Goal: Information Seeking & Learning: Compare options

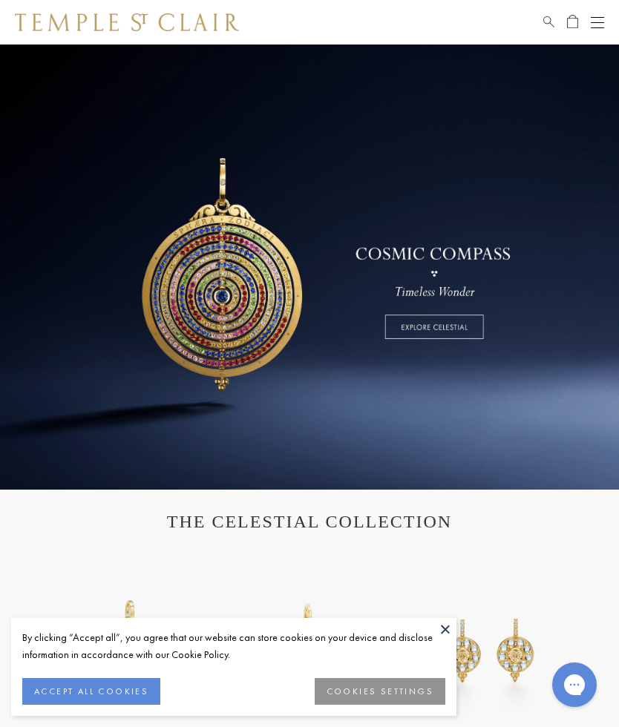
click at [106, 705] on button "ACCEPT ALL COOKIES" at bounding box center [91, 691] width 138 height 27
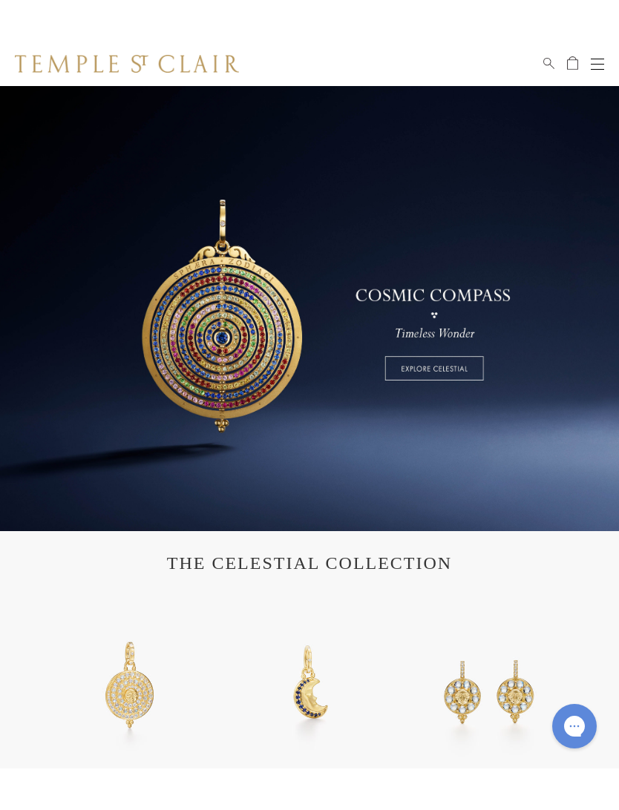
scroll to position [36, 0]
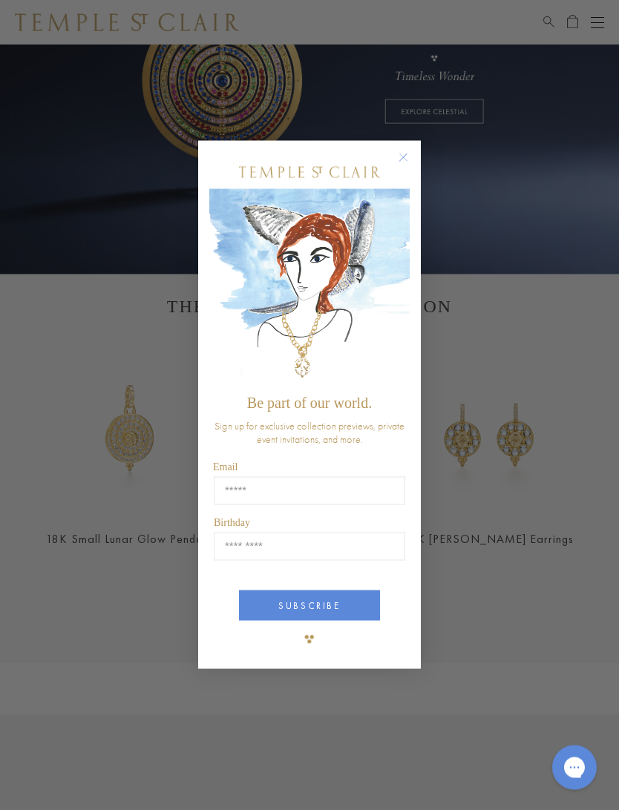
click at [395, 158] on circle "Close dialog" at bounding box center [404, 158] width 18 height 18
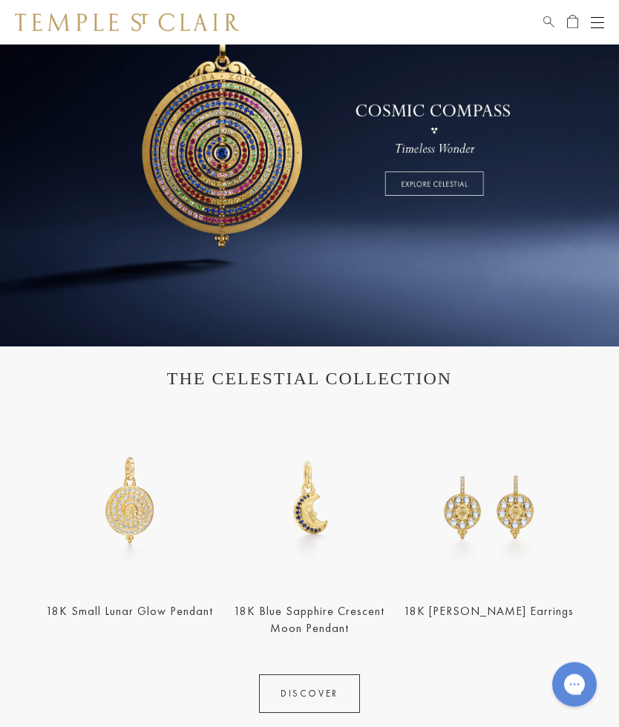
scroll to position [0, 0]
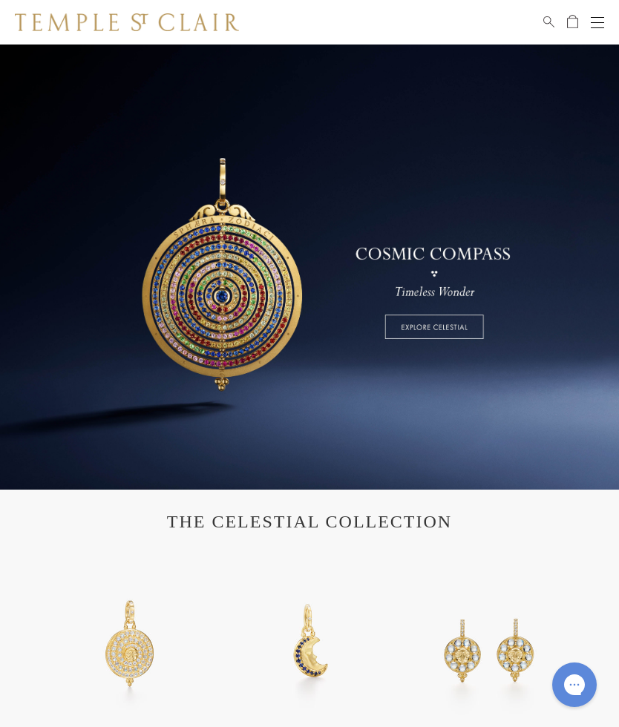
click at [602, 22] on div "Open navigation" at bounding box center [597, 22] width 13 height 1
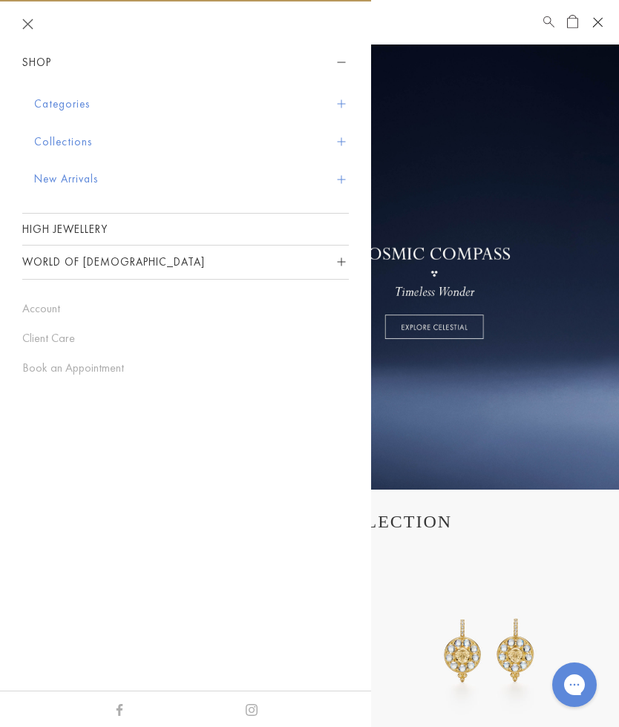
click at [342, 108] on button "Categories" at bounding box center [191, 104] width 315 height 38
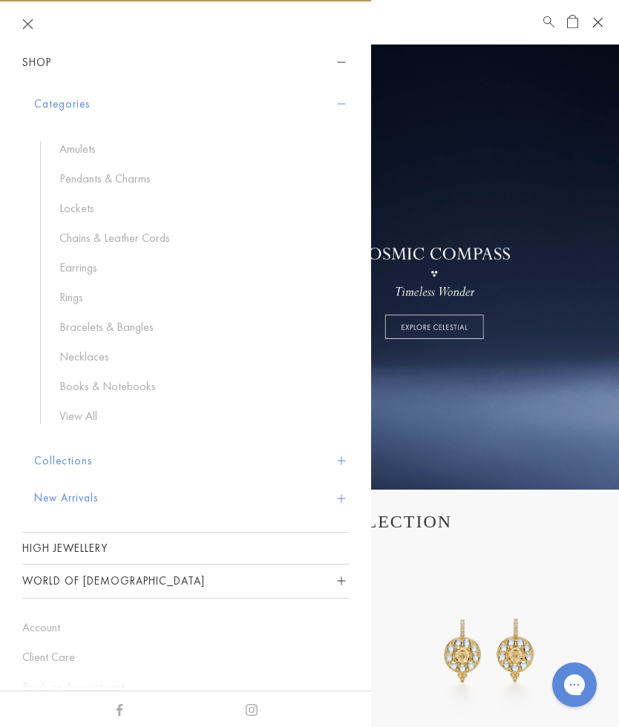
click at [80, 294] on link "Rings" at bounding box center [196, 297] width 275 height 16
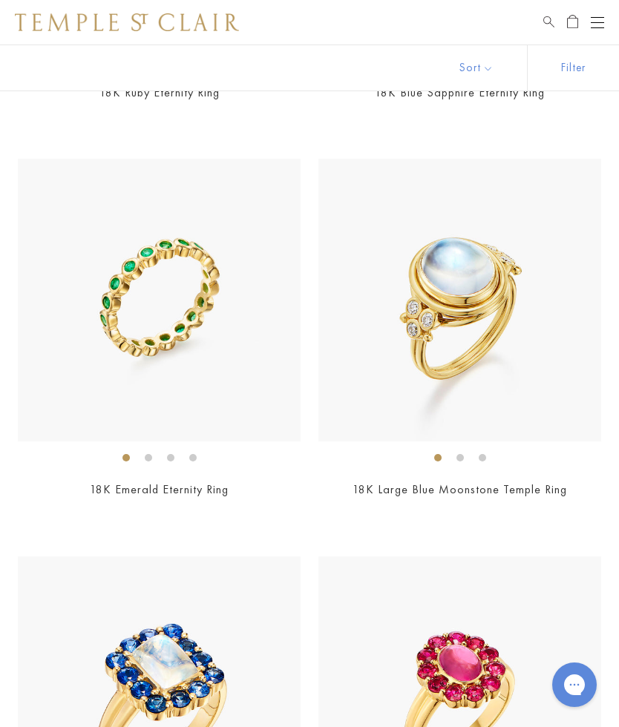
scroll to position [6830, 0]
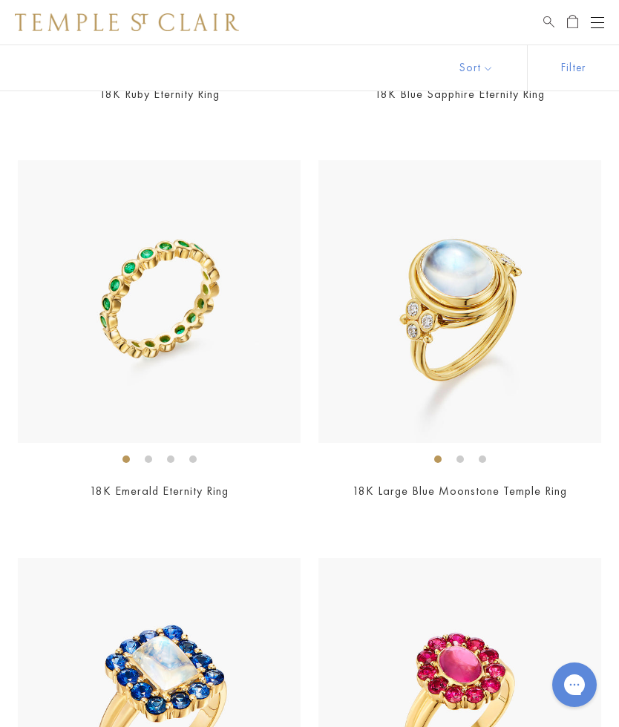
click at [510, 370] on img at bounding box center [459, 301] width 283 height 283
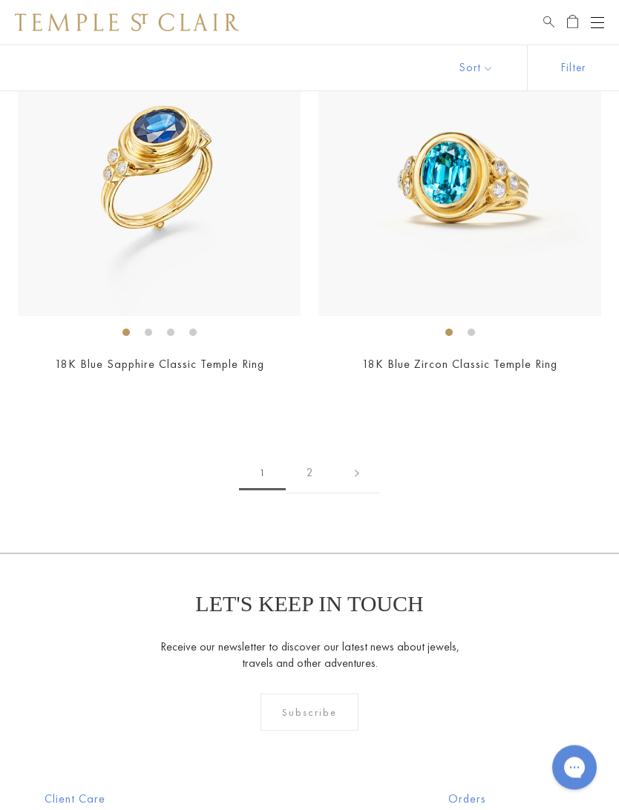
scroll to position [8113, 0]
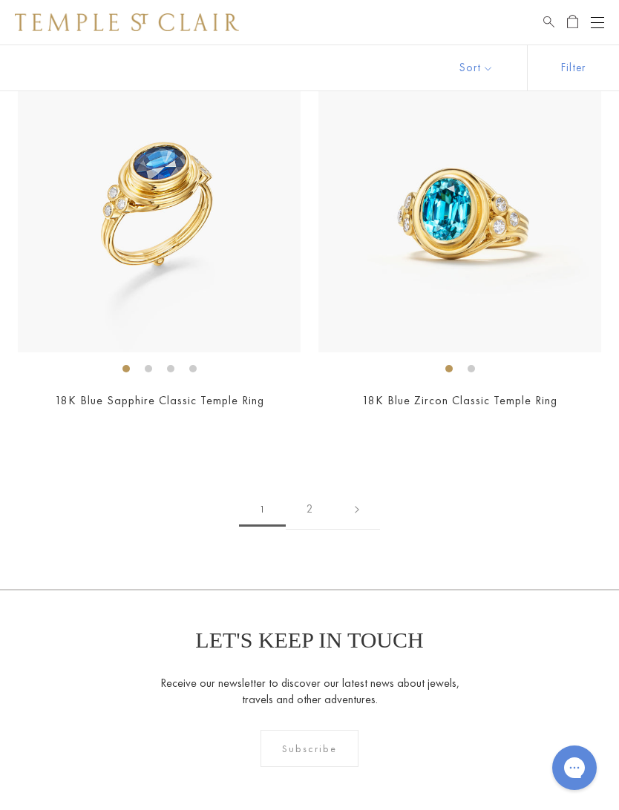
click at [313, 495] on link "2" at bounding box center [310, 509] width 48 height 41
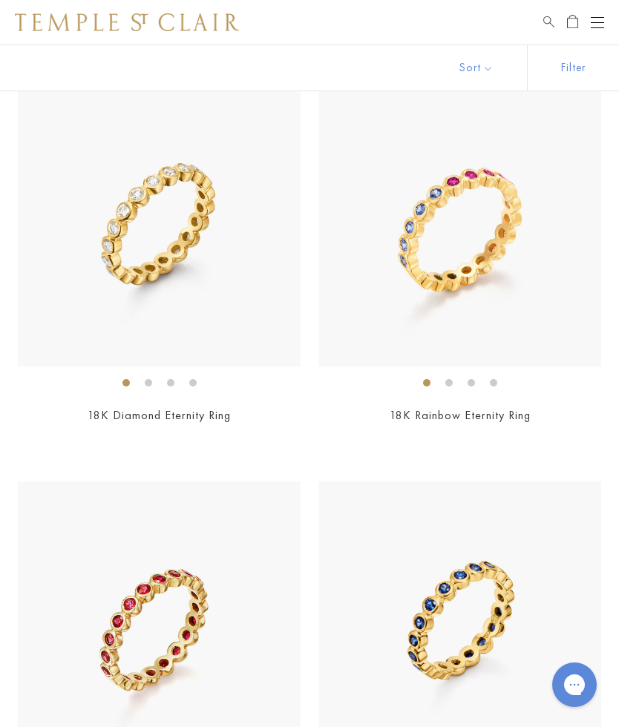
scroll to position [6106, 0]
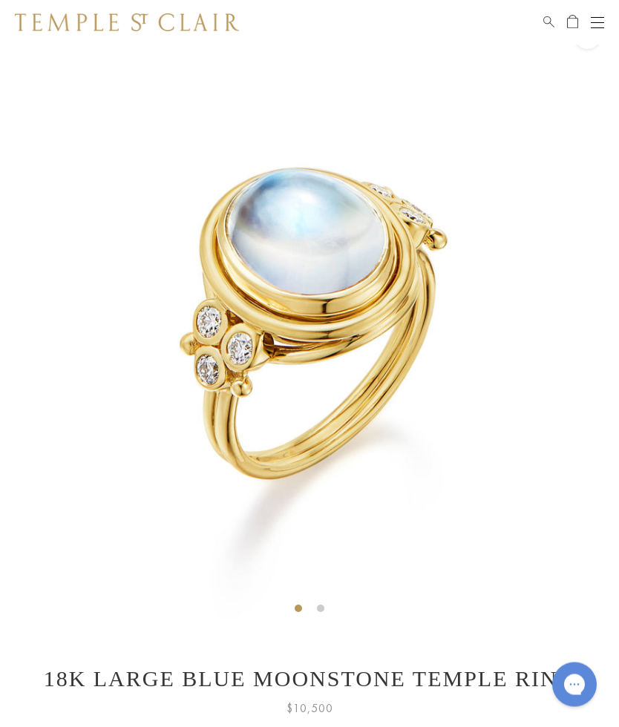
scroll to position [45, 0]
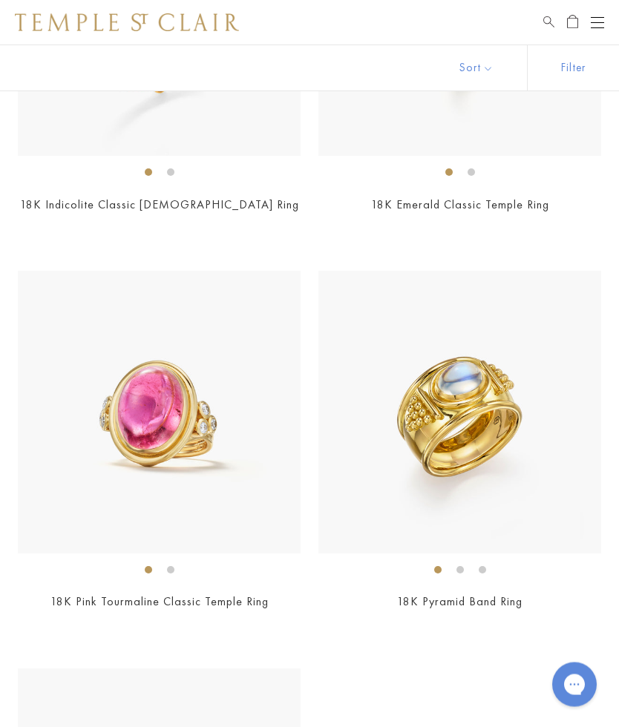
scroll to position [355, 0]
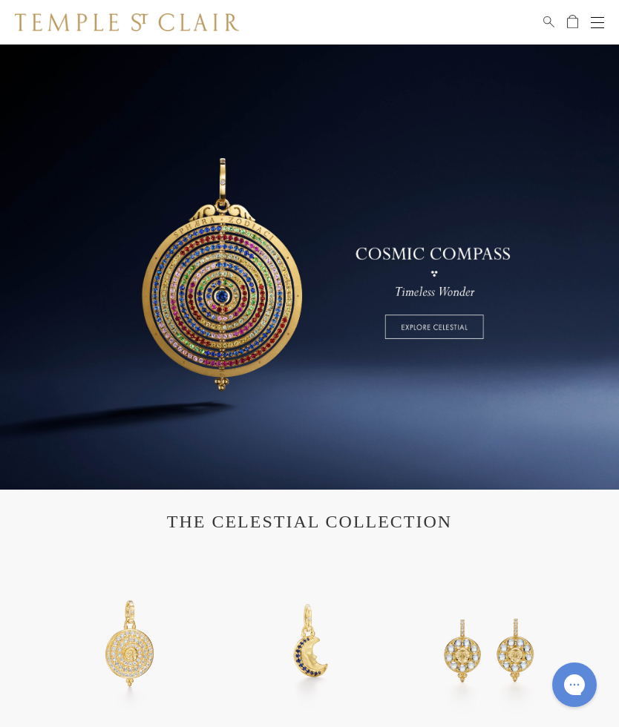
click at [599, 25] on button "Open navigation" at bounding box center [597, 22] width 13 height 18
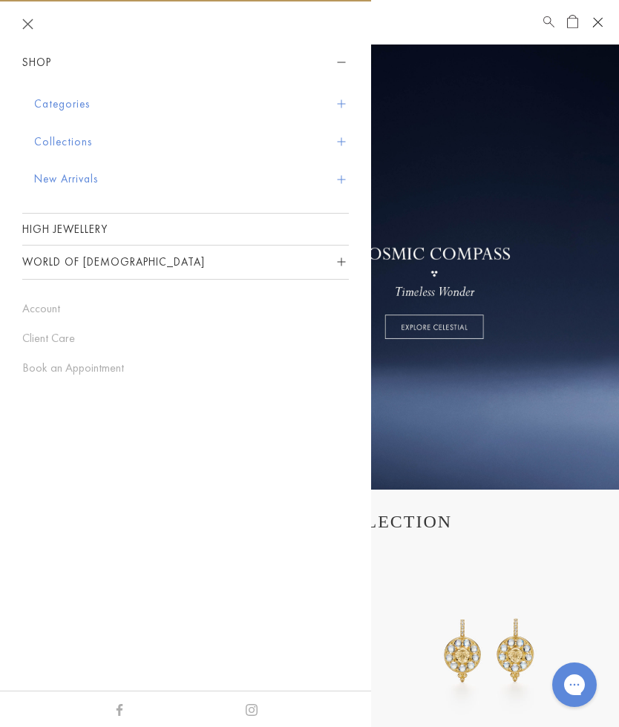
click at [73, 107] on button "Categories" at bounding box center [191, 104] width 315 height 38
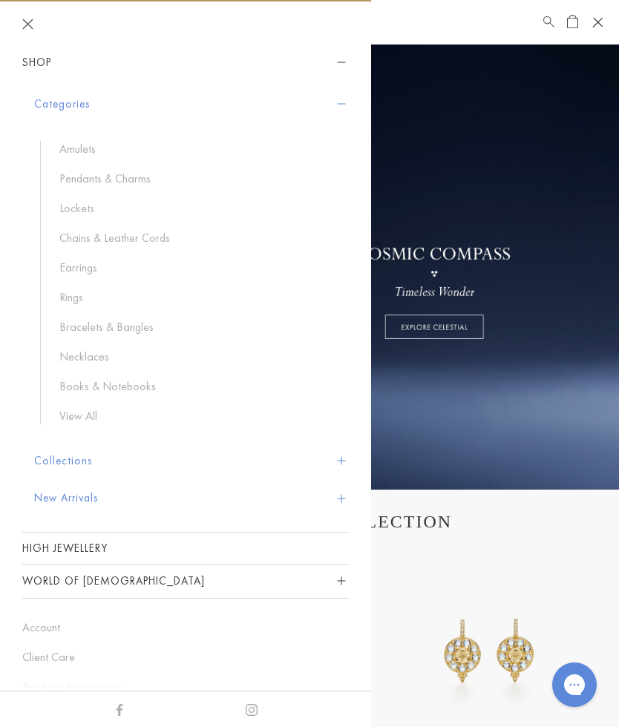
click at [92, 267] on link "Earrings" at bounding box center [196, 268] width 275 height 16
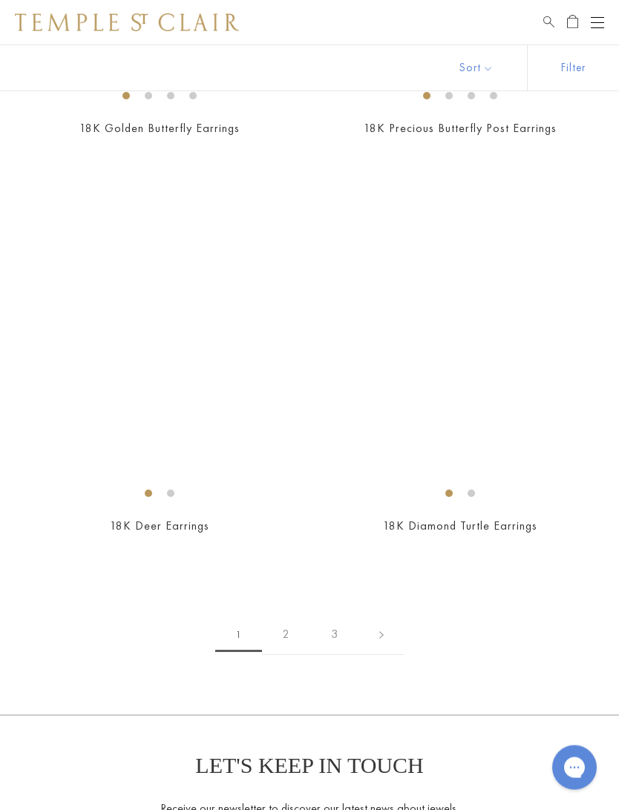
scroll to position [8787, 0]
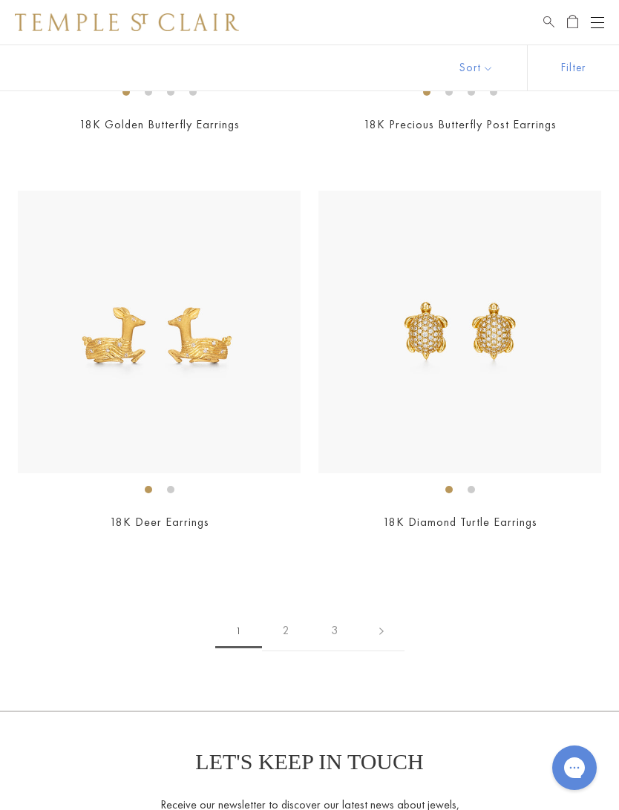
click at [289, 617] on link "2" at bounding box center [286, 631] width 48 height 41
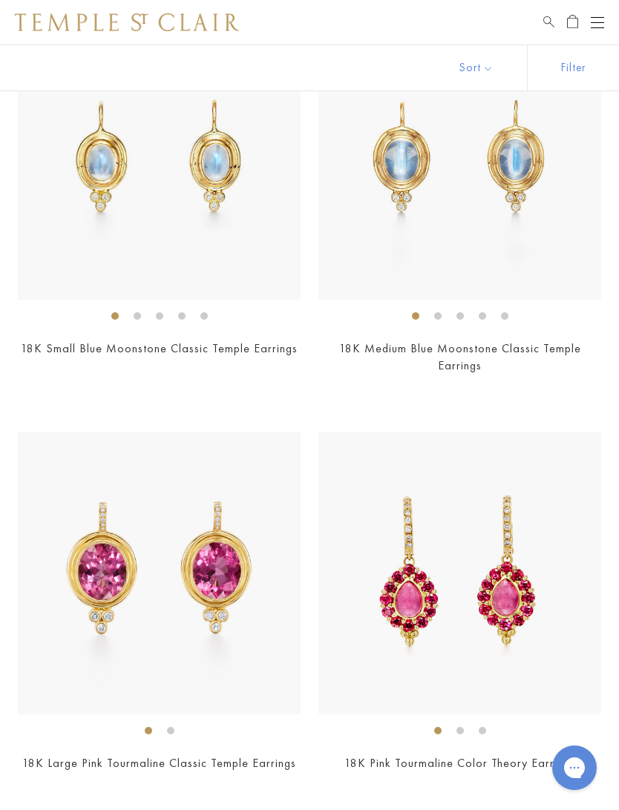
scroll to position [2602, 0]
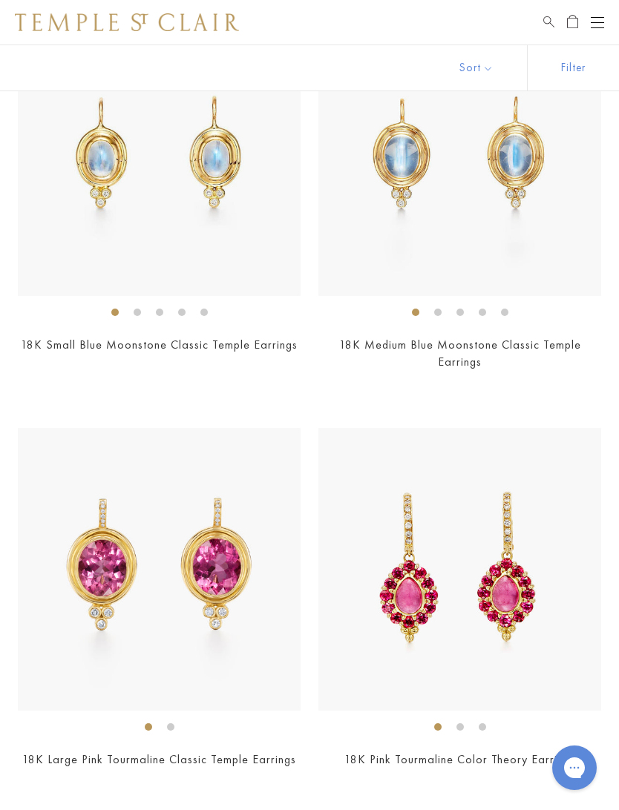
click at [240, 345] on link "18K Small Blue Moonstone Classic Temple Earrings" at bounding box center [159, 345] width 277 height 16
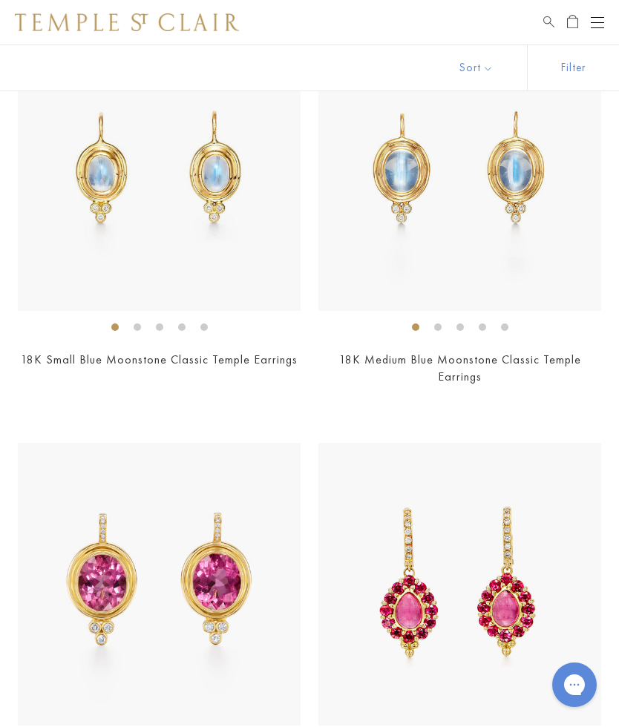
scroll to position [2586, 0]
click at [532, 360] on link "18K Medium Blue Moonstone Classic Temple Earrings" at bounding box center [460, 368] width 242 height 33
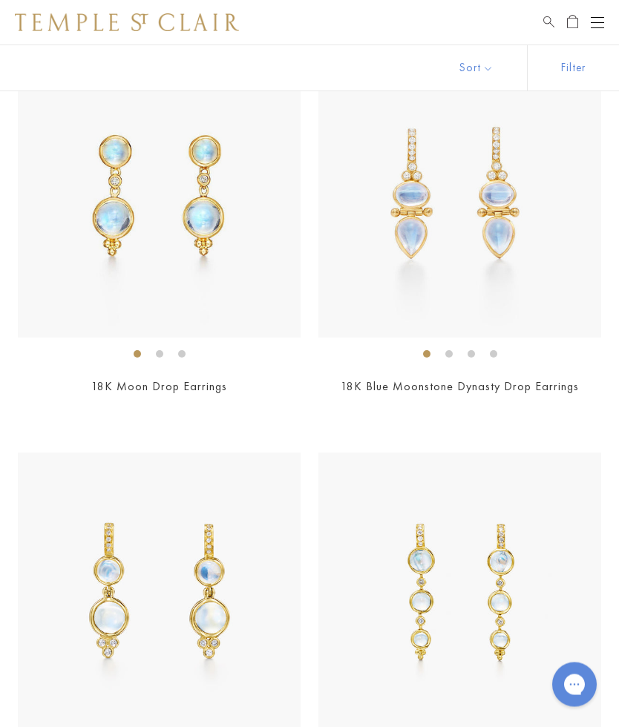
scroll to position [4969, 0]
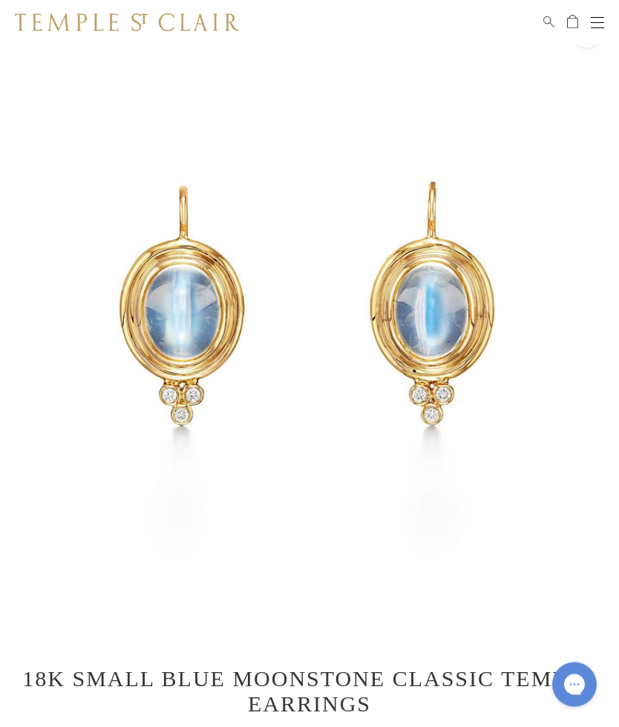
scroll to position [45, 0]
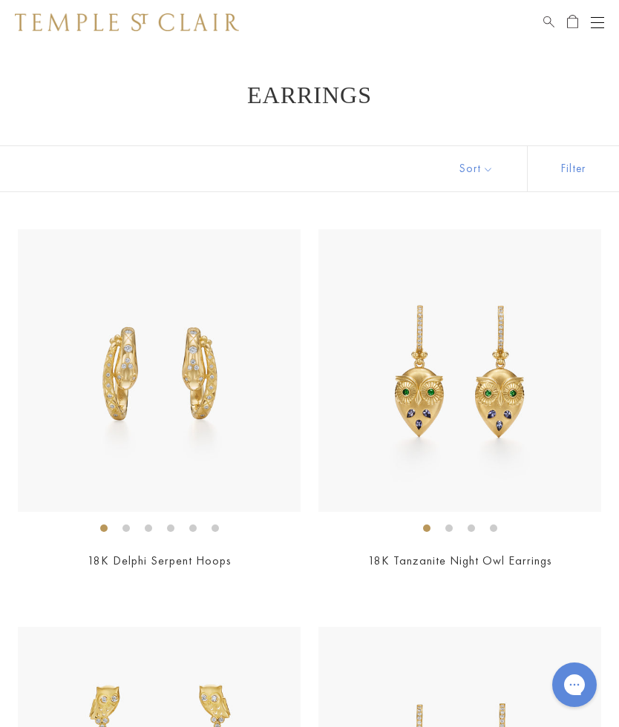
scroll to position [8829, 0]
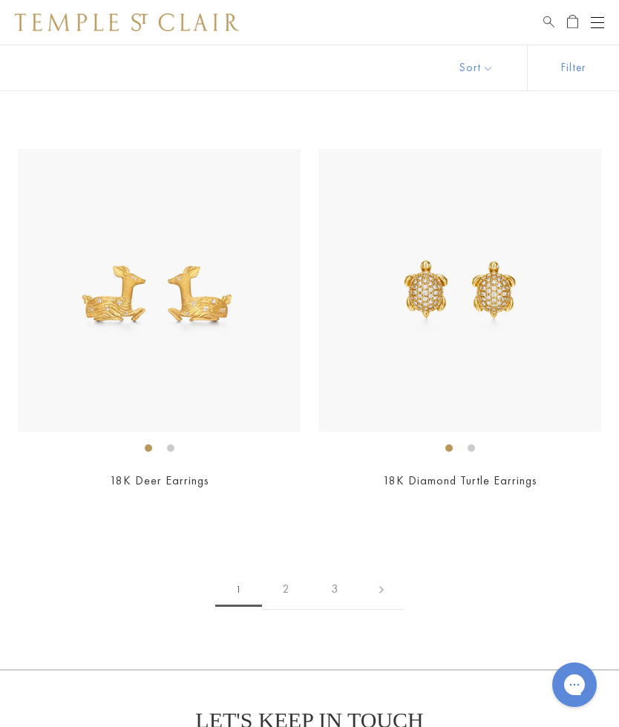
click at [594, 25] on button "Open navigation" at bounding box center [597, 22] width 13 height 18
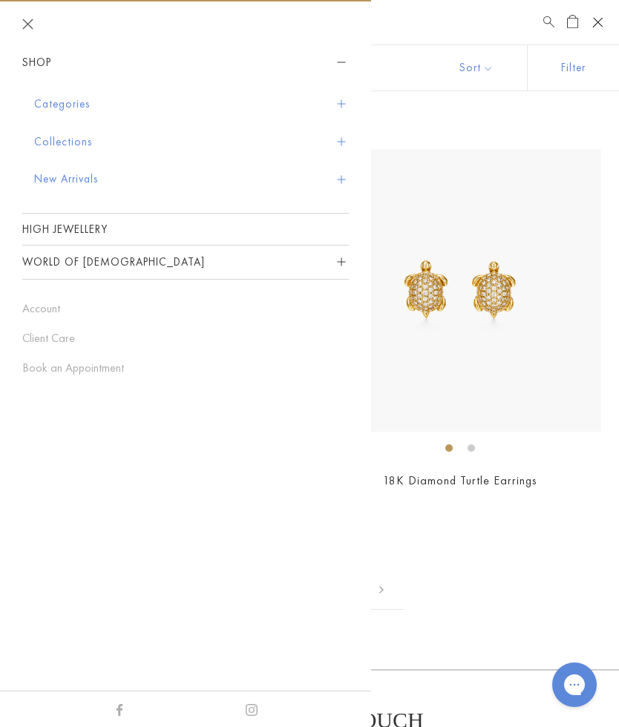
click at [78, 103] on button "Categories" at bounding box center [191, 104] width 315 height 38
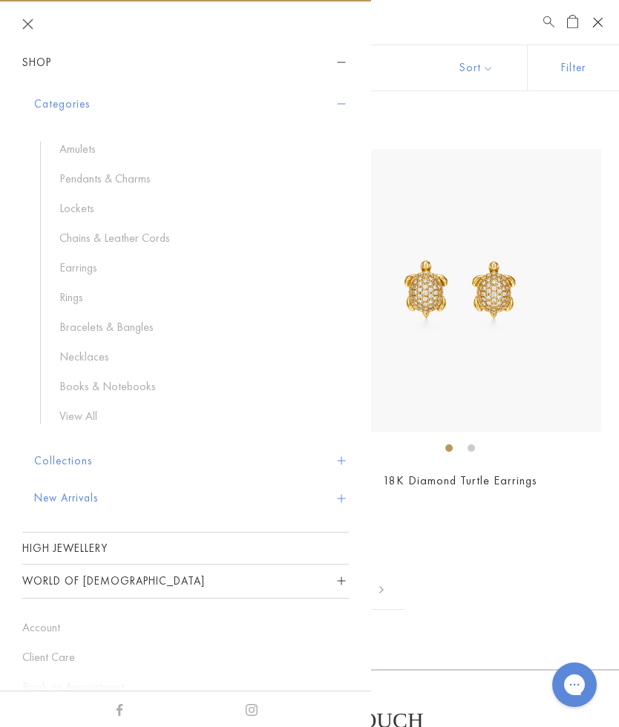
click at [129, 329] on link "Bracelets & Bangles" at bounding box center [196, 327] width 275 height 16
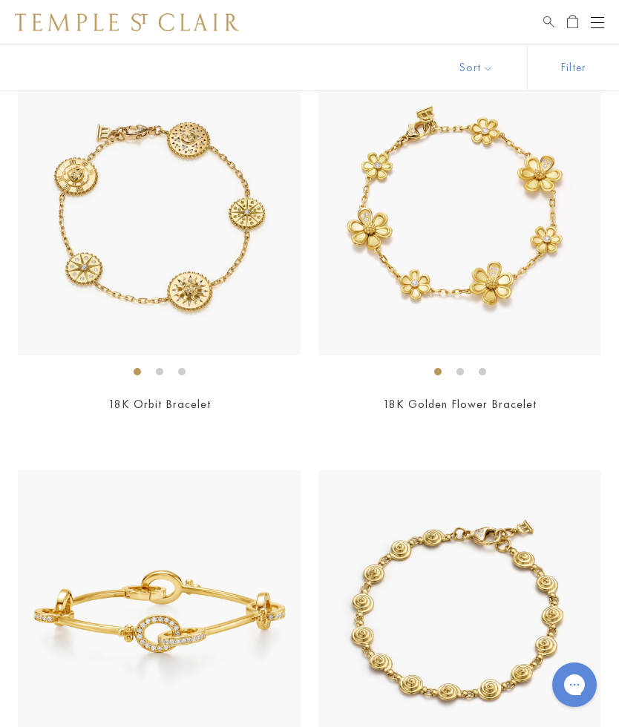
scroll to position [2955, 0]
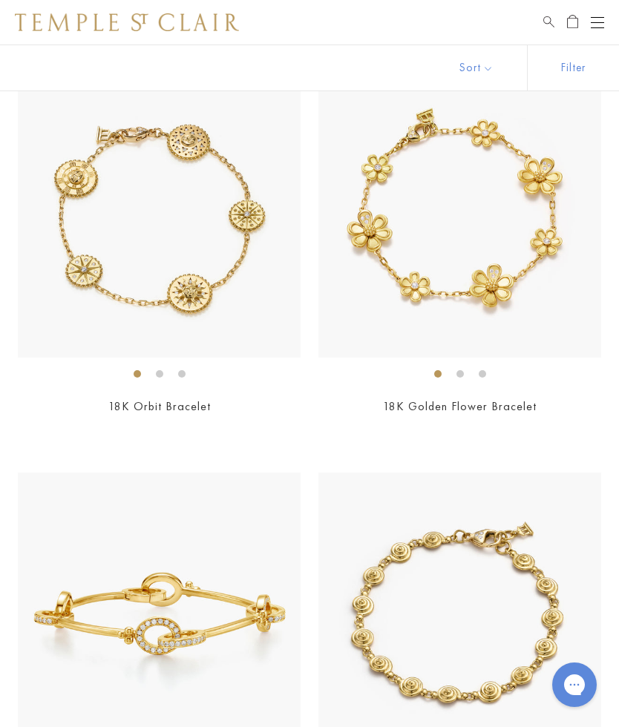
click at [603, 19] on button "Open navigation" at bounding box center [597, 22] width 13 height 18
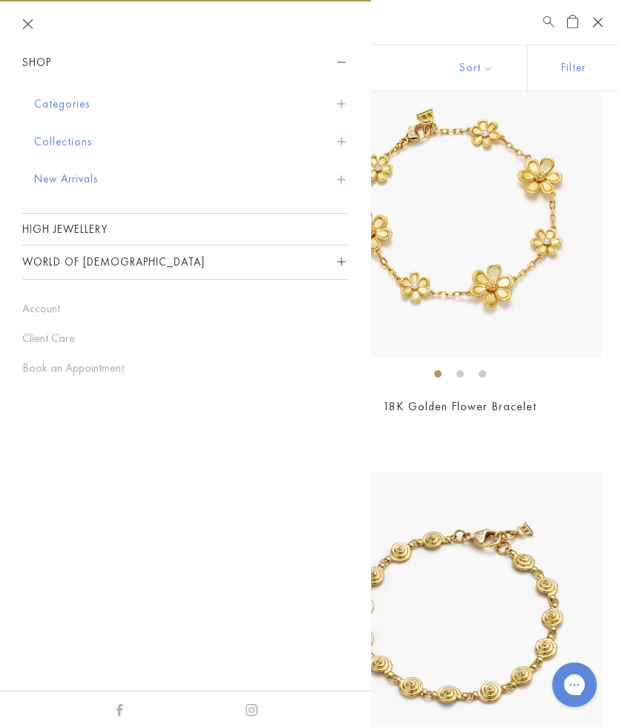
click at [347, 98] on button "Categories" at bounding box center [191, 104] width 315 height 38
